Goal: Transaction & Acquisition: Obtain resource

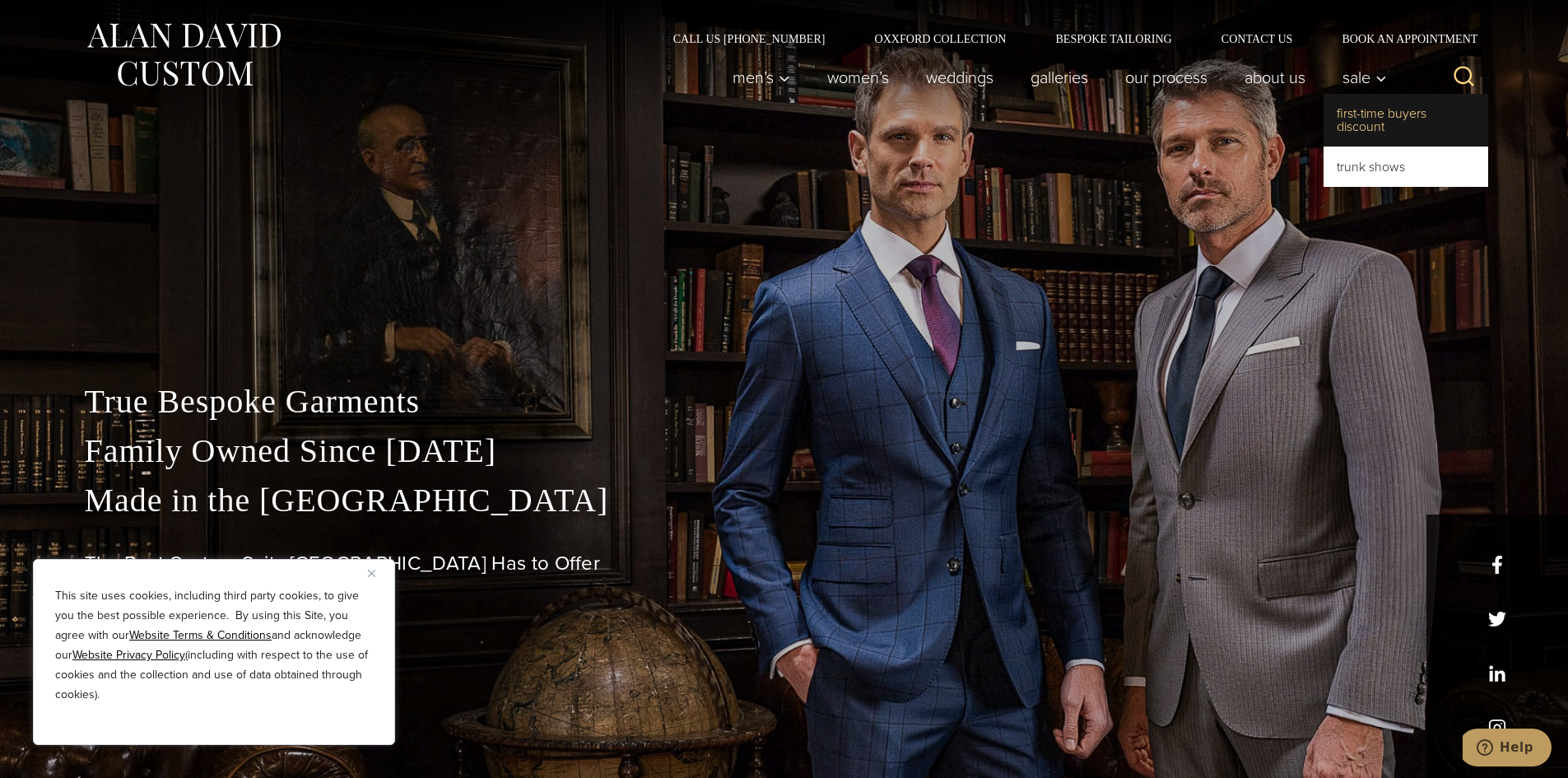
click at [1349, 121] on link "First-Time Buyers Discount" at bounding box center [1406, 120] width 164 height 52
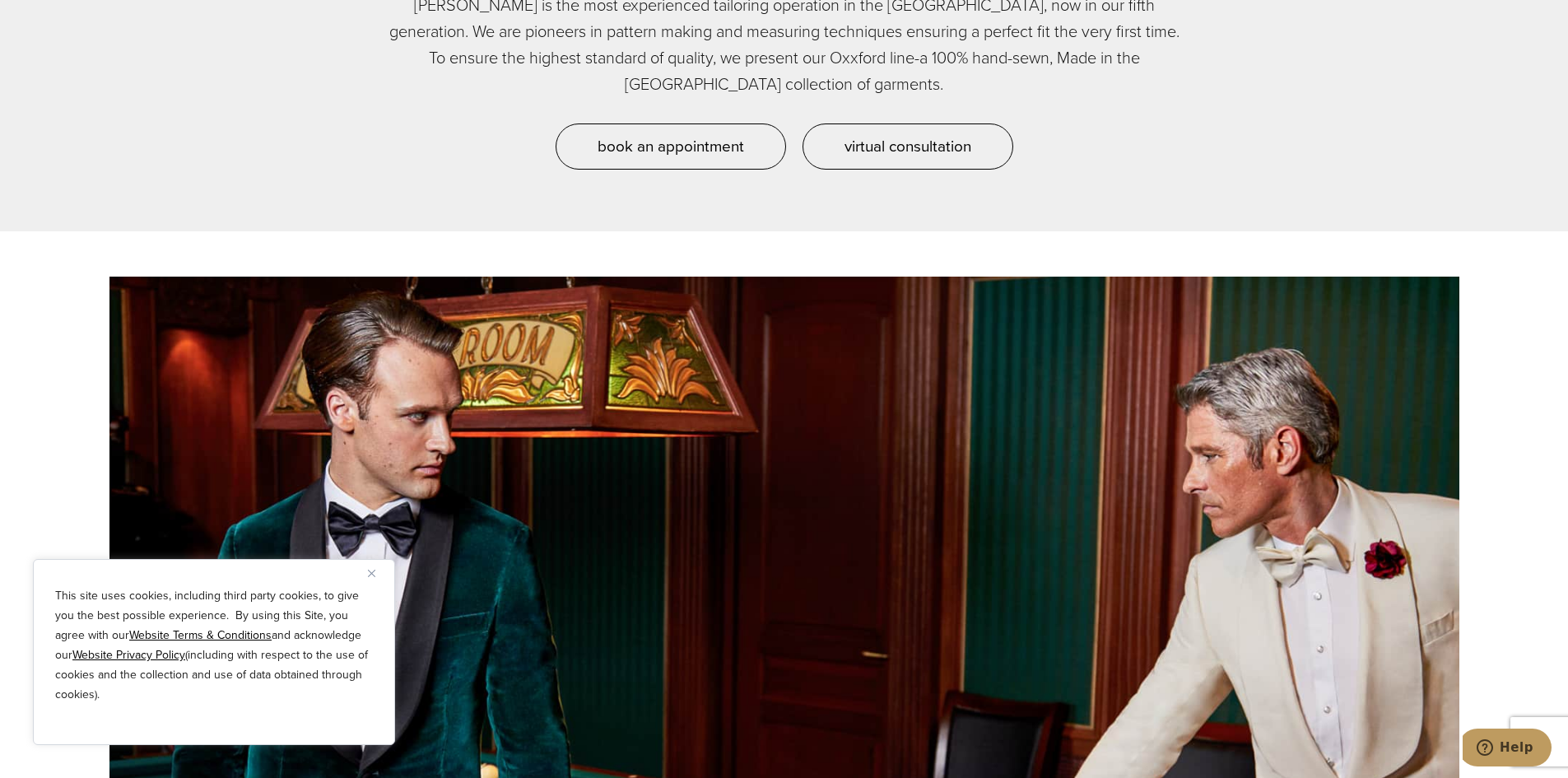
scroll to position [1647, 0]
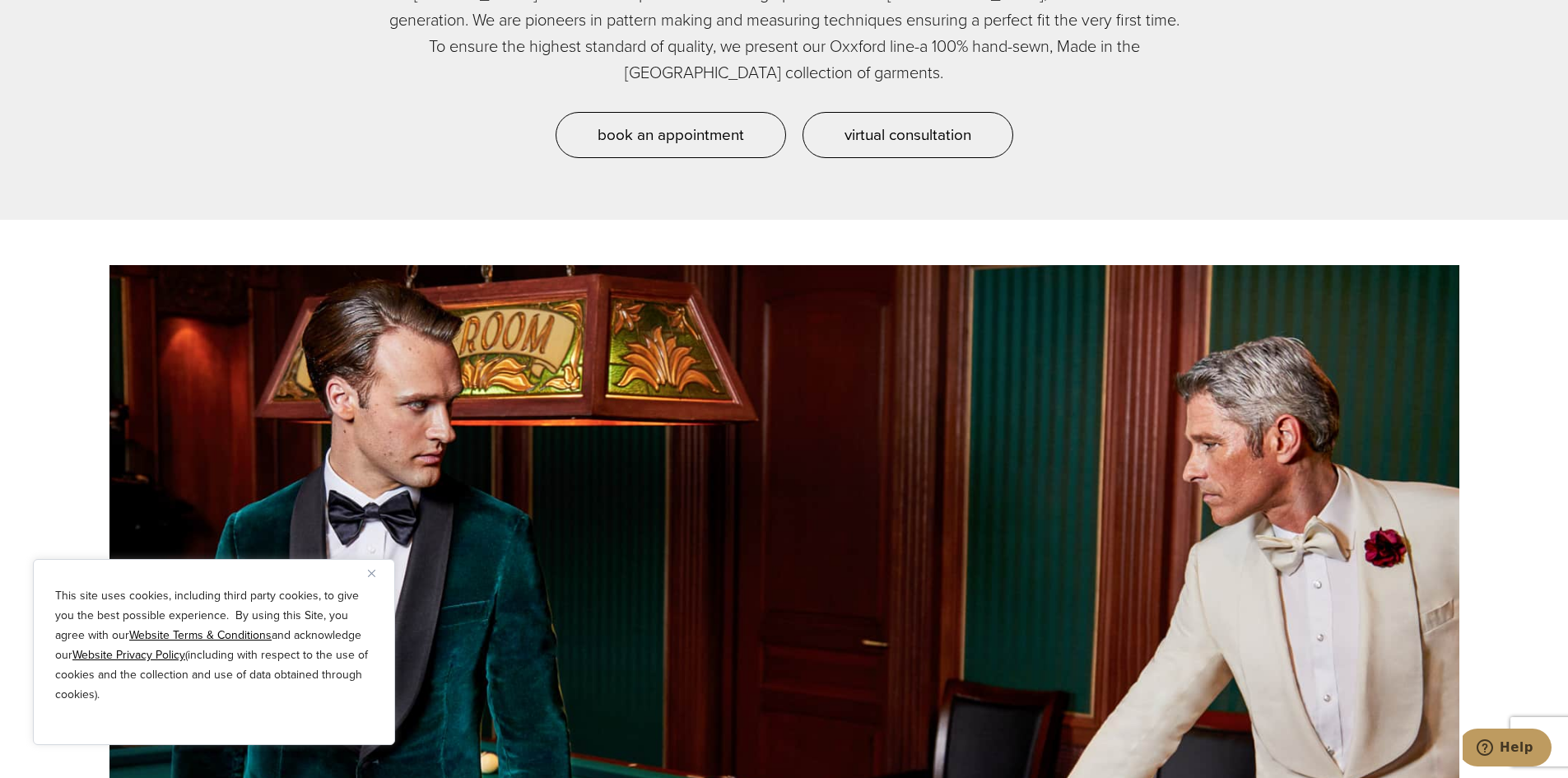
click at [368, 567] on div "This site uses cookies, including third party cookies, to give you the best pos…" at bounding box center [214, 653] width 362 height 187
click at [368, 575] on div "This site uses cookies, including third party cookies, to give you the best pos…" at bounding box center [214, 653] width 362 height 187
click at [369, 576] on img "Close" at bounding box center [371, 574] width 7 height 7
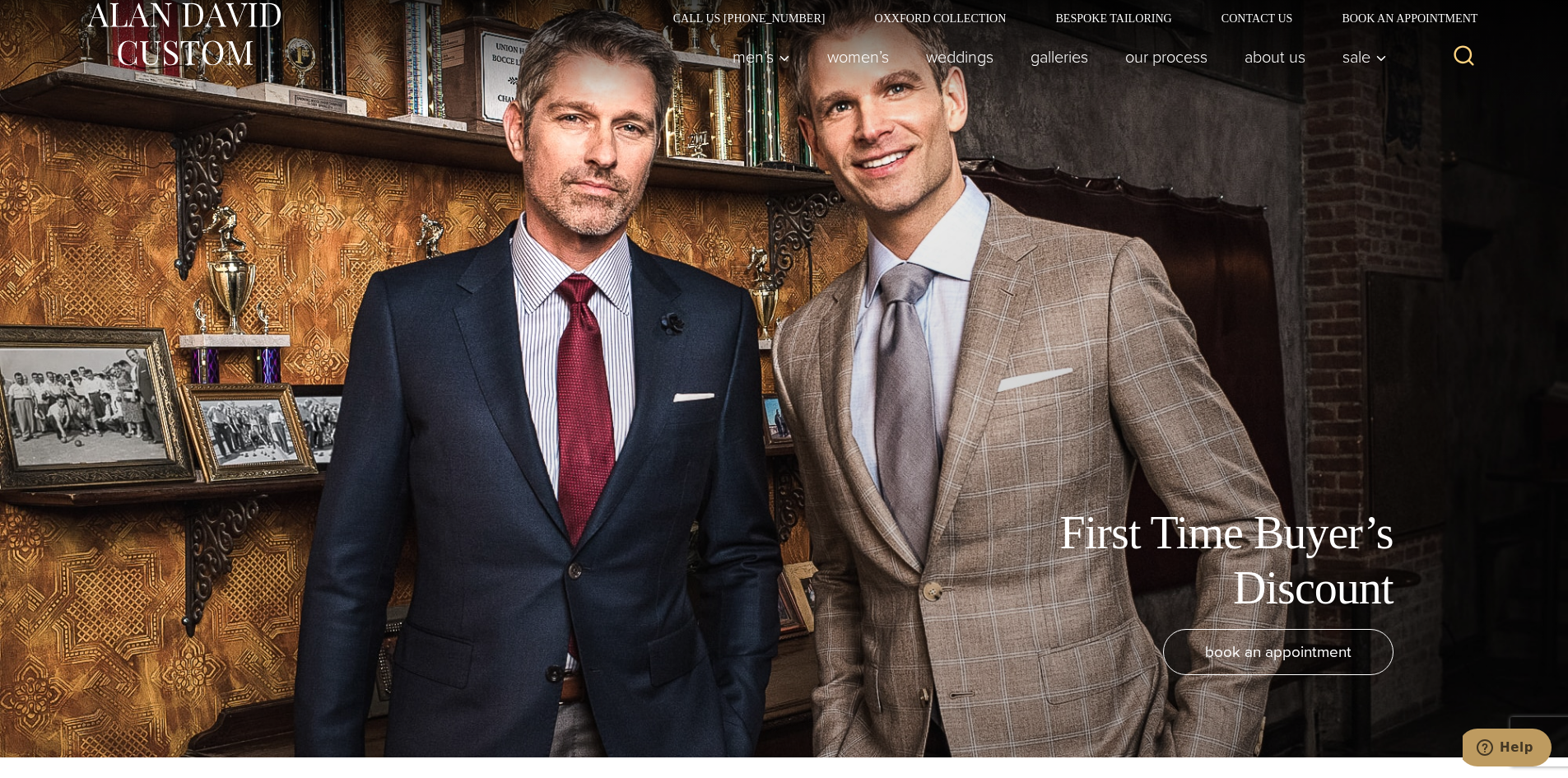
scroll to position [0, 0]
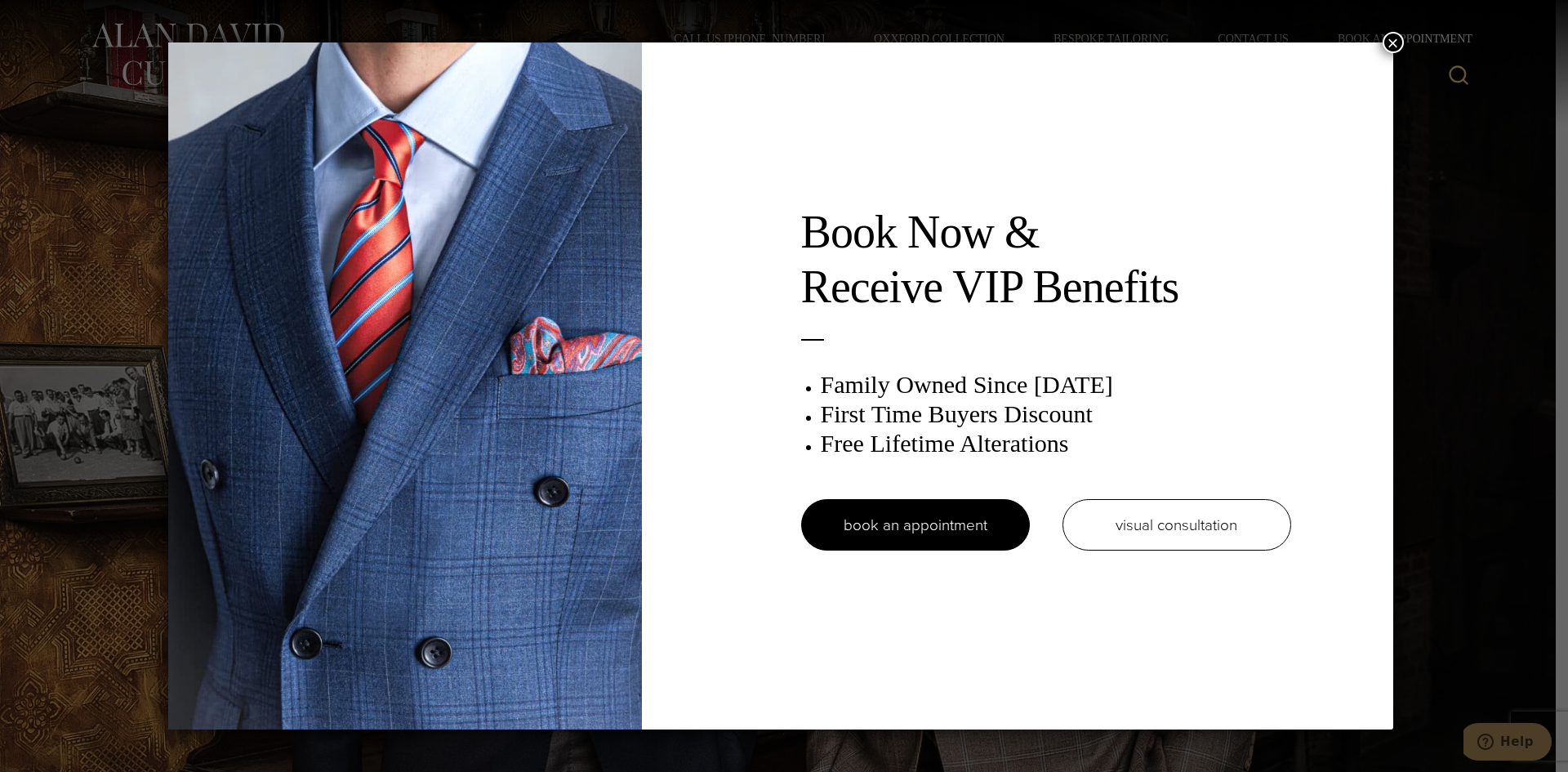
click at [1402, 44] on button "×" at bounding box center [1394, 42] width 21 height 21
